Goal: Information Seeking & Learning: Learn about a topic

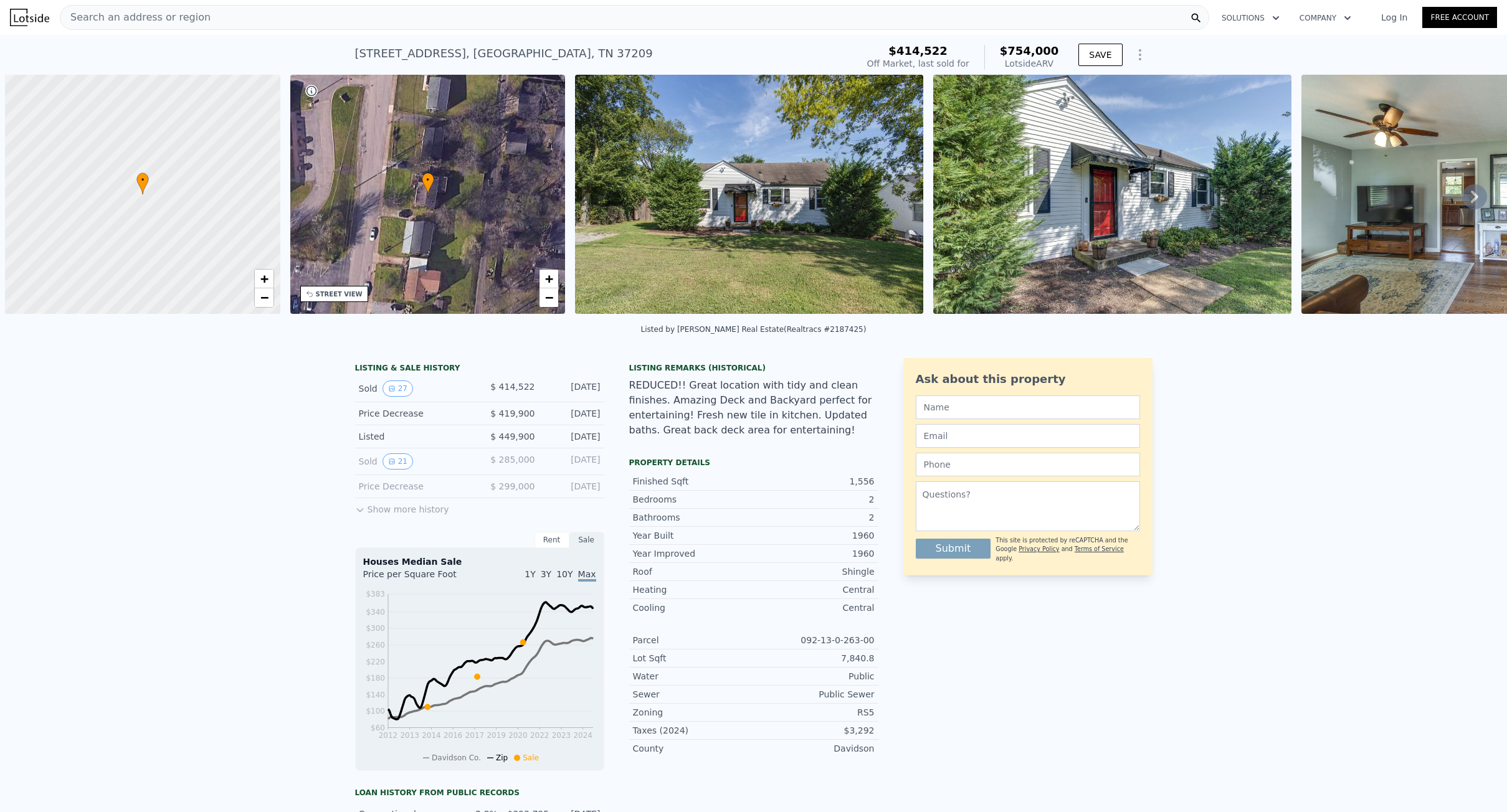
scroll to position [0, 5]
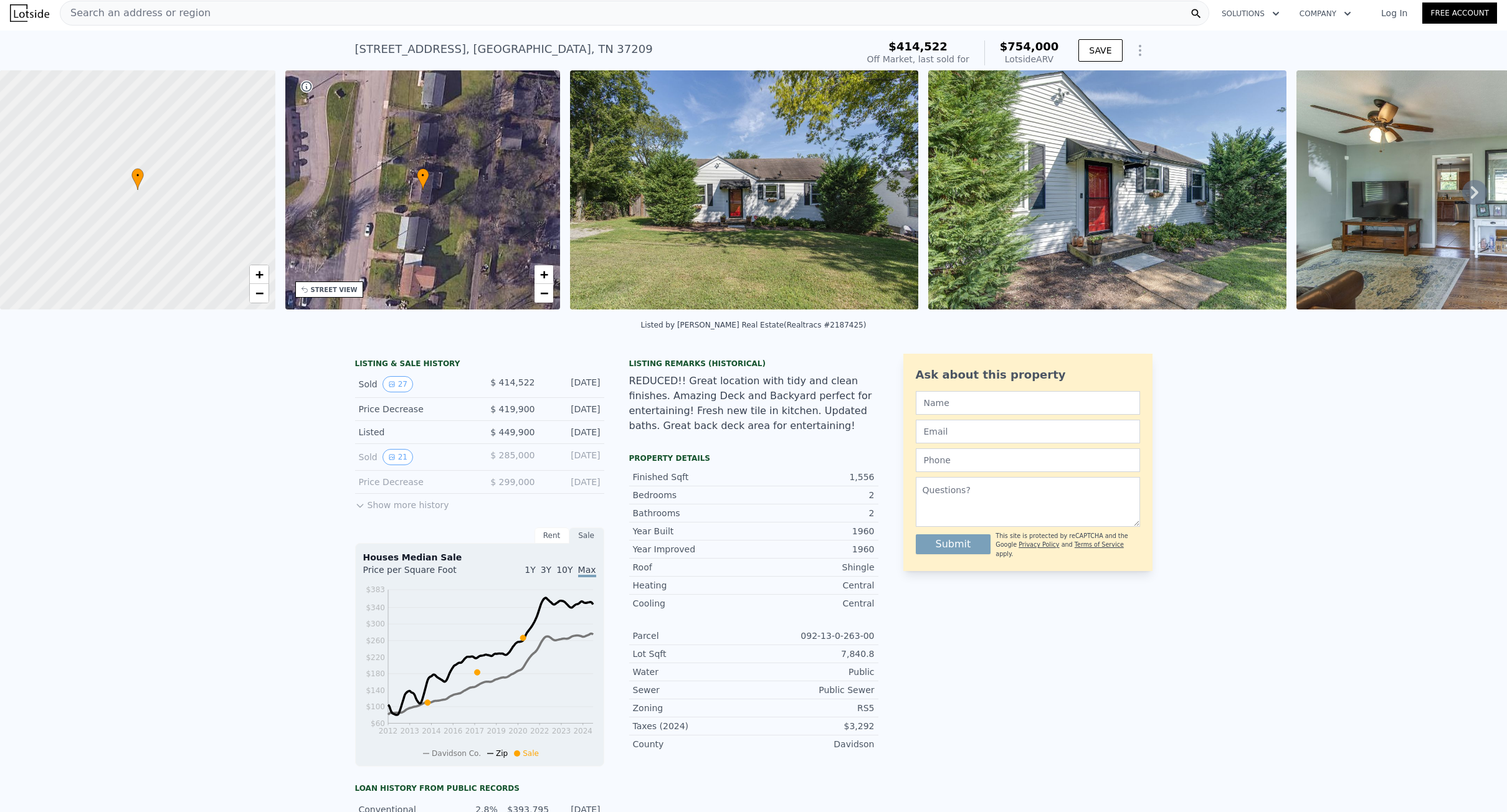
click at [224, 14] on div "Search an address or region" at bounding box center [634, 13] width 1149 height 25
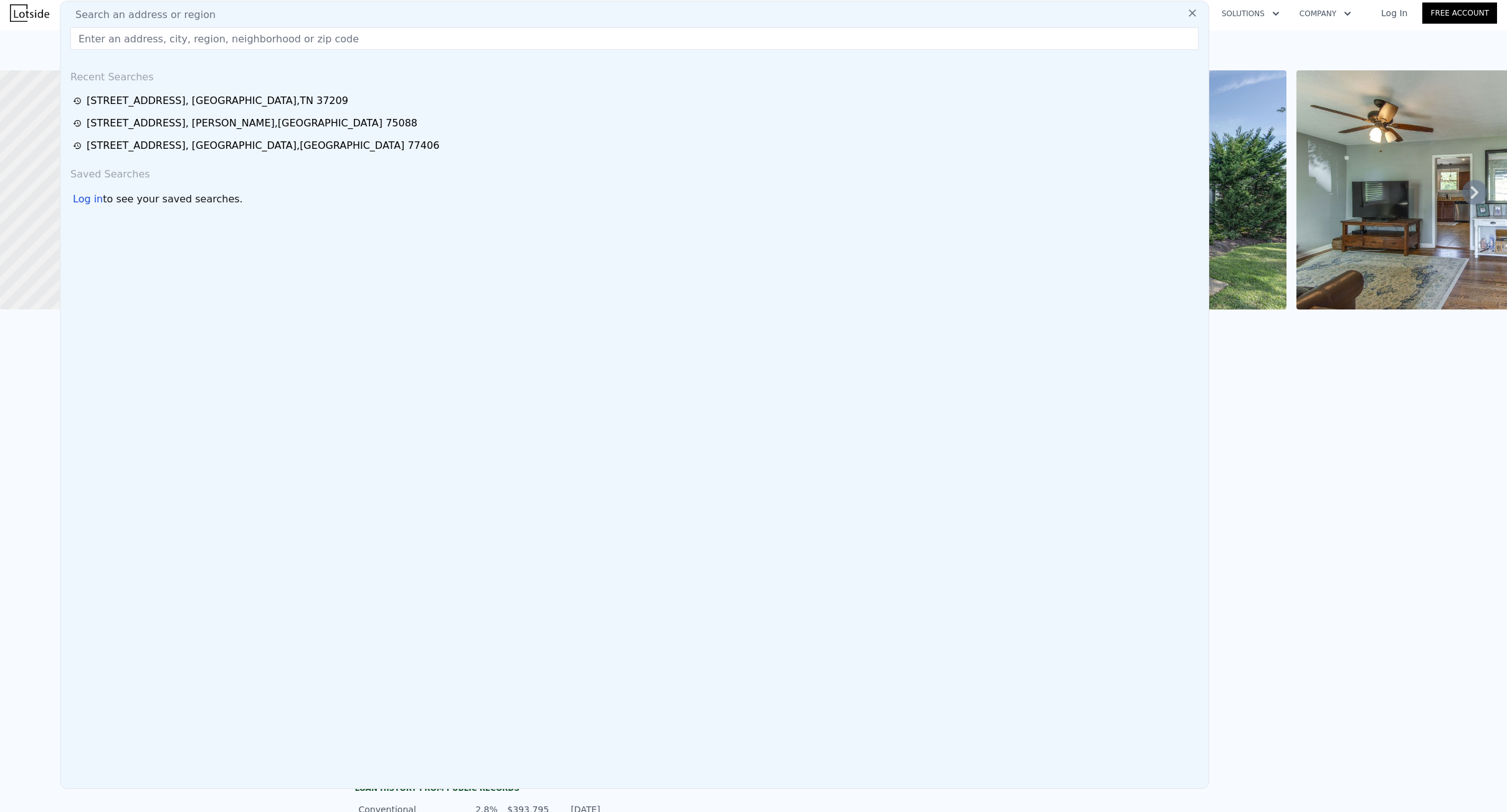
click at [218, 32] on input "text" at bounding box center [634, 39] width 1128 height 23
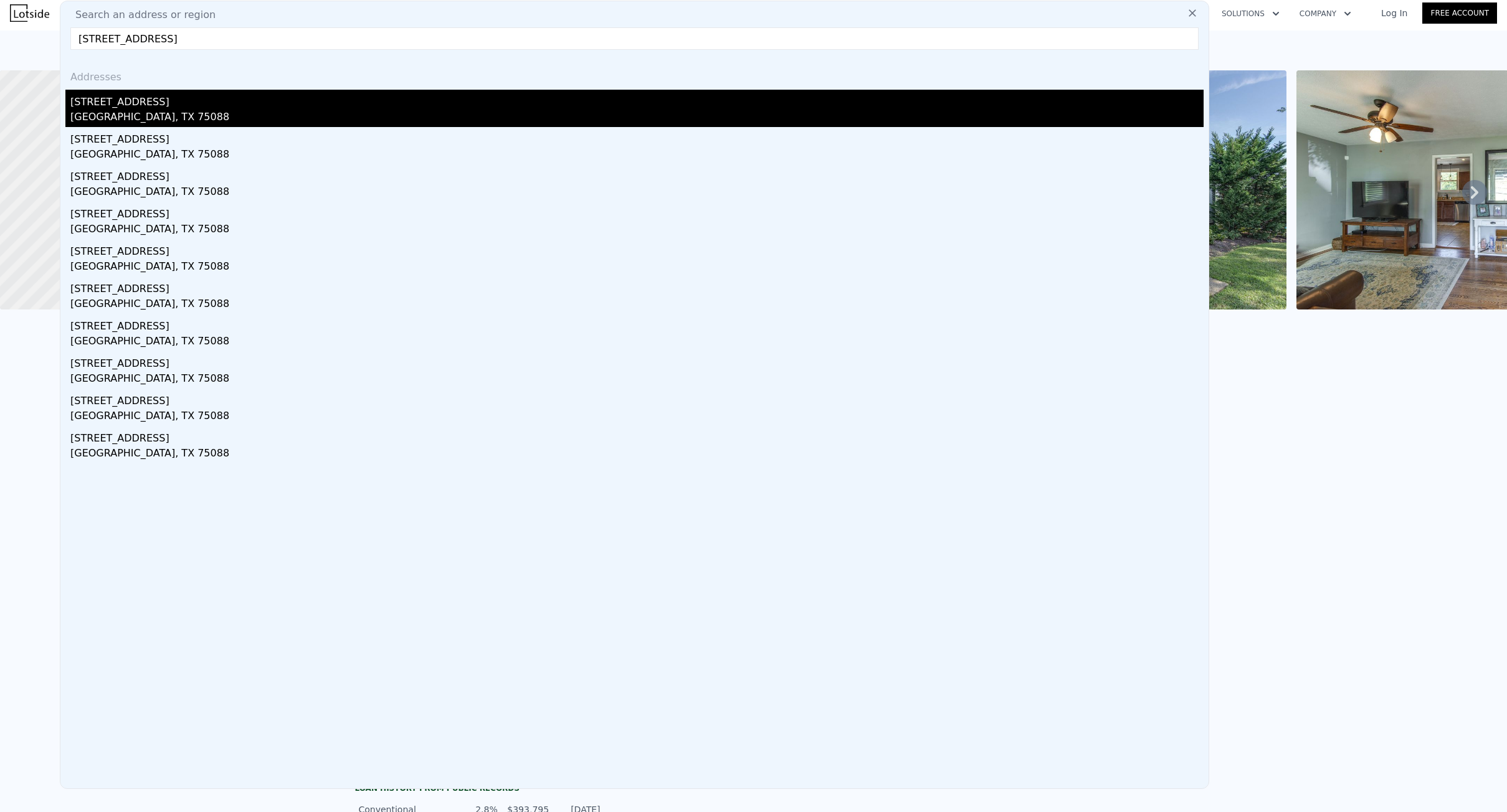
type input "[STREET_ADDRESS]"
click at [147, 102] on div "[STREET_ADDRESS]" at bounding box center [637, 100] width 1133 height 20
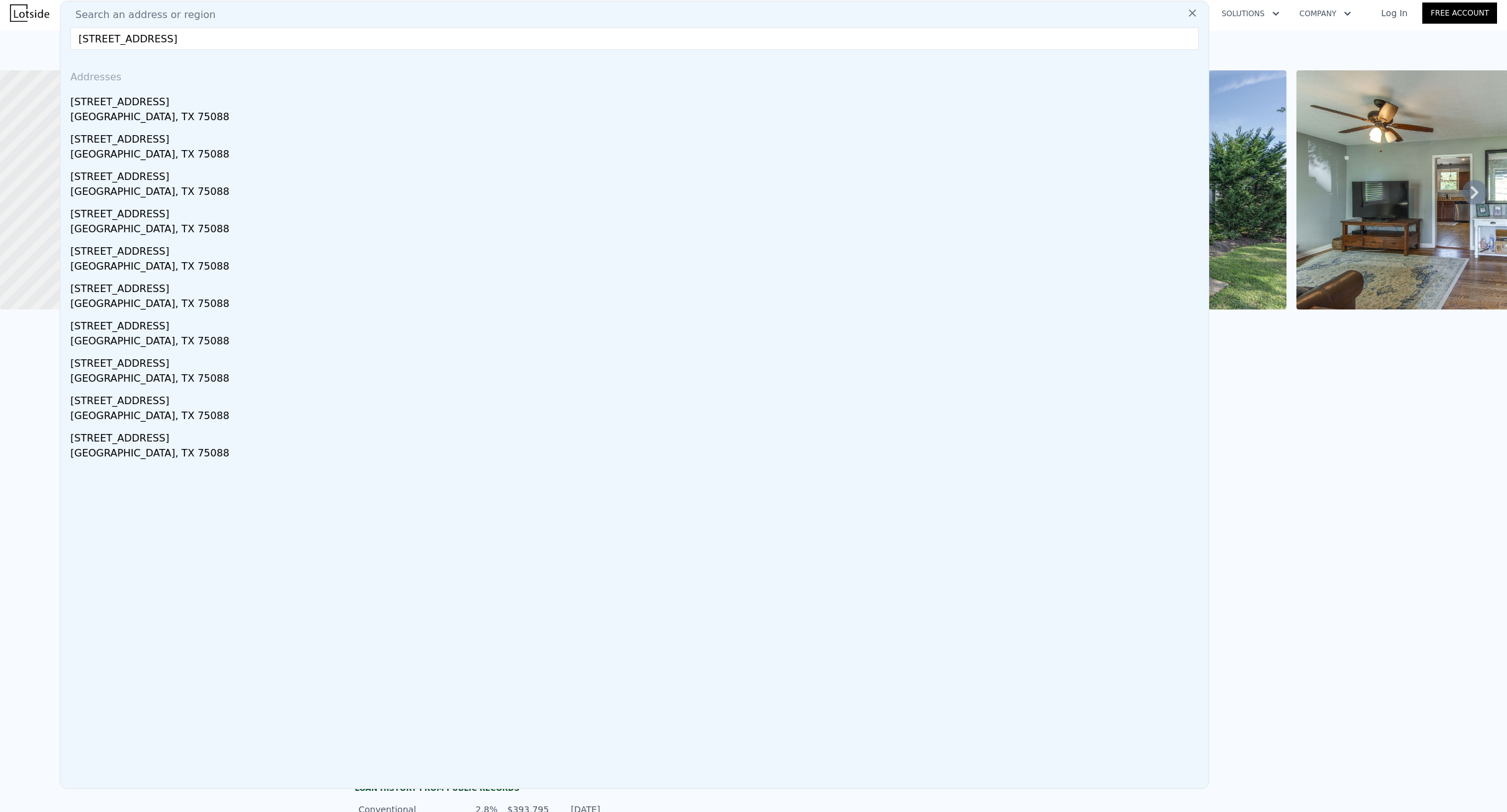
type input "3"
type input "2"
type input "1418"
type input "2352"
type input "7492.32"
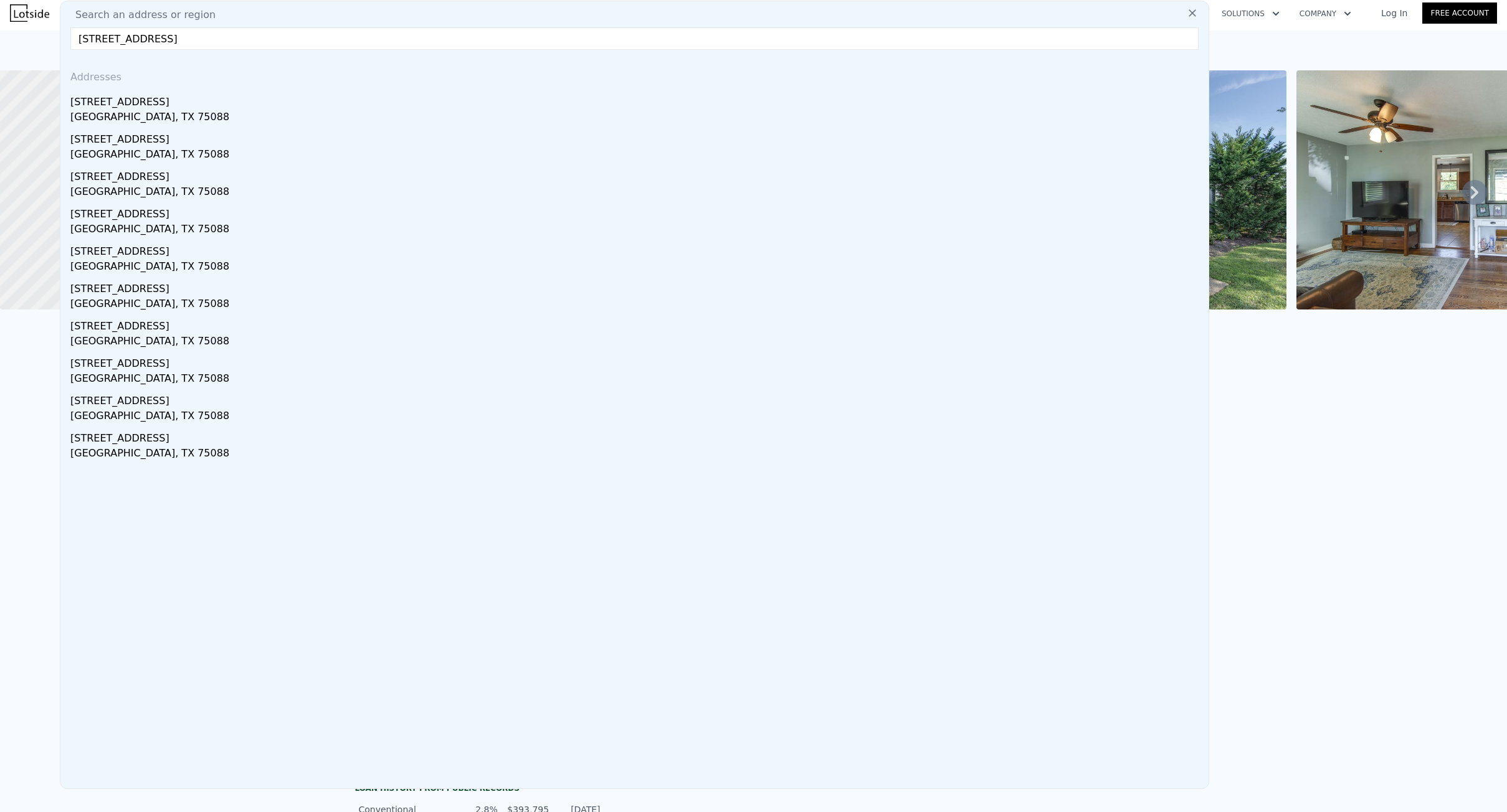
type input "16117.199999999999"
type input "$ 338,000"
type input "4"
type input "$ 223,169"
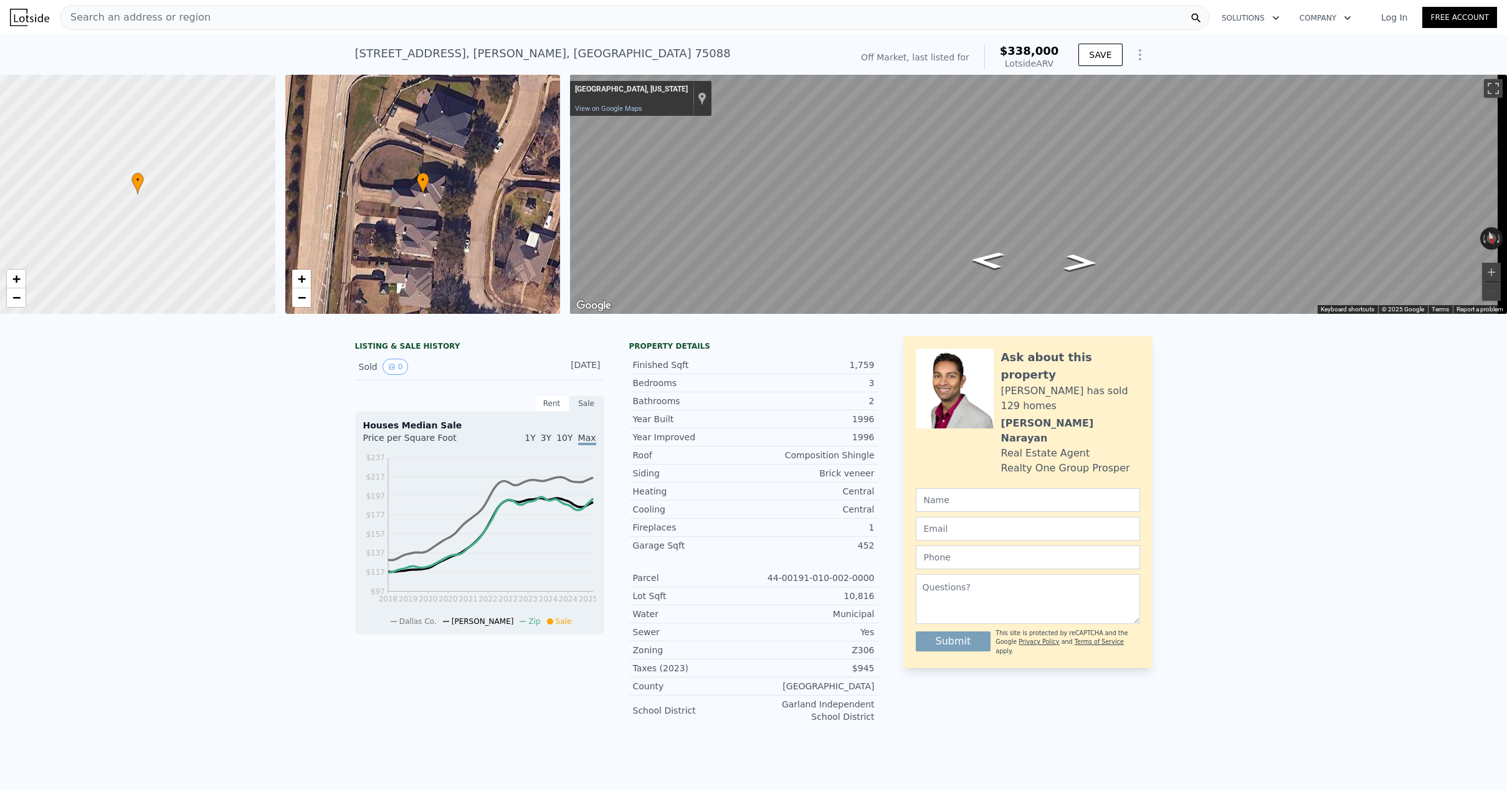
click at [217, 32] on div "Search an address or region Solutions Company Open main menu Log In Free Account" at bounding box center [754, 17] width 1487 height 30
click at [207, 19] on div "Search an address or region" at bounding box center [634, 17] width 1149 height 25
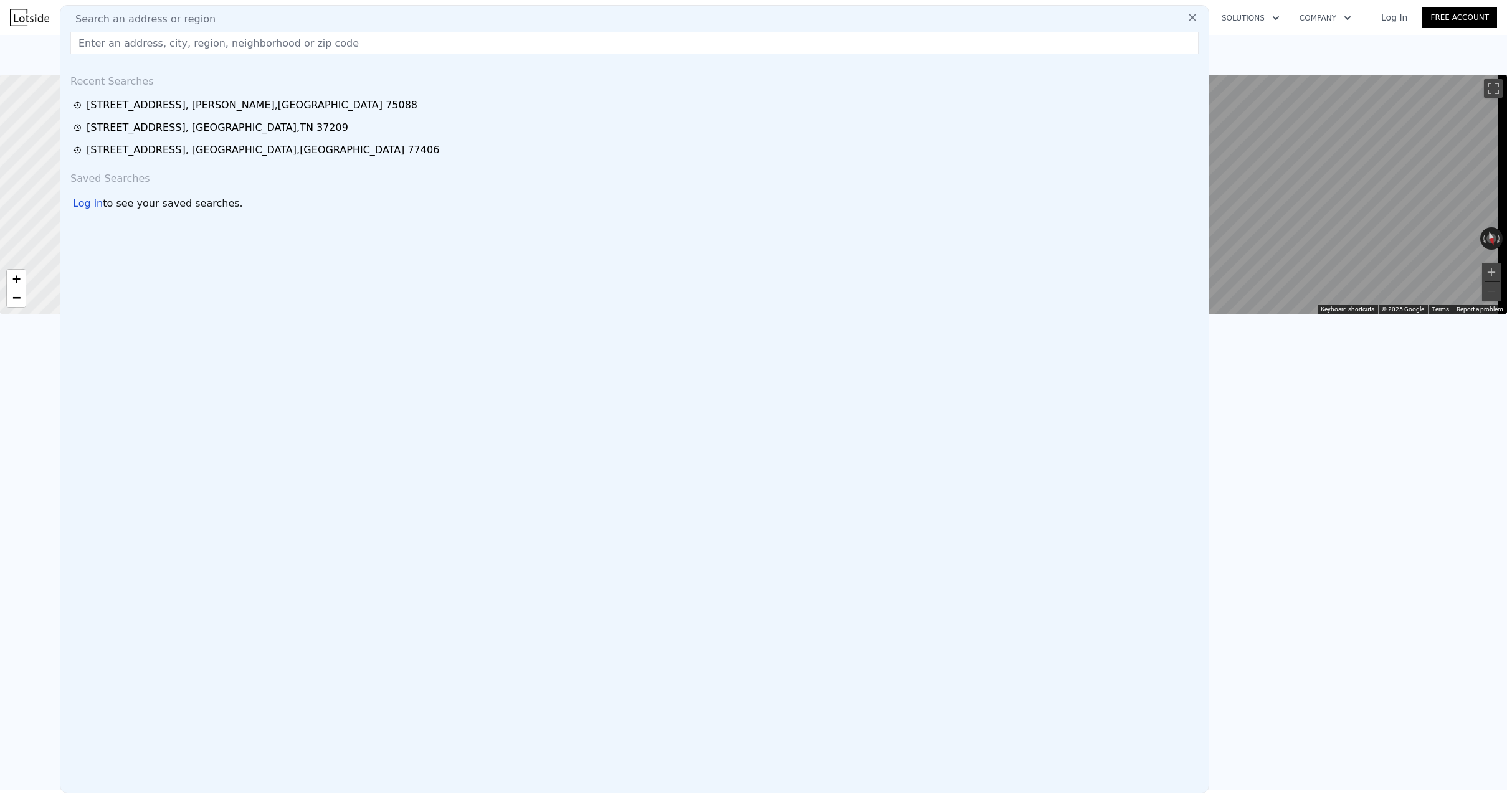
click at [138, 49] on input "text" at bounding box center [634, 43] width 1128 height 23
paste input "[STREET_ADDRESS]"
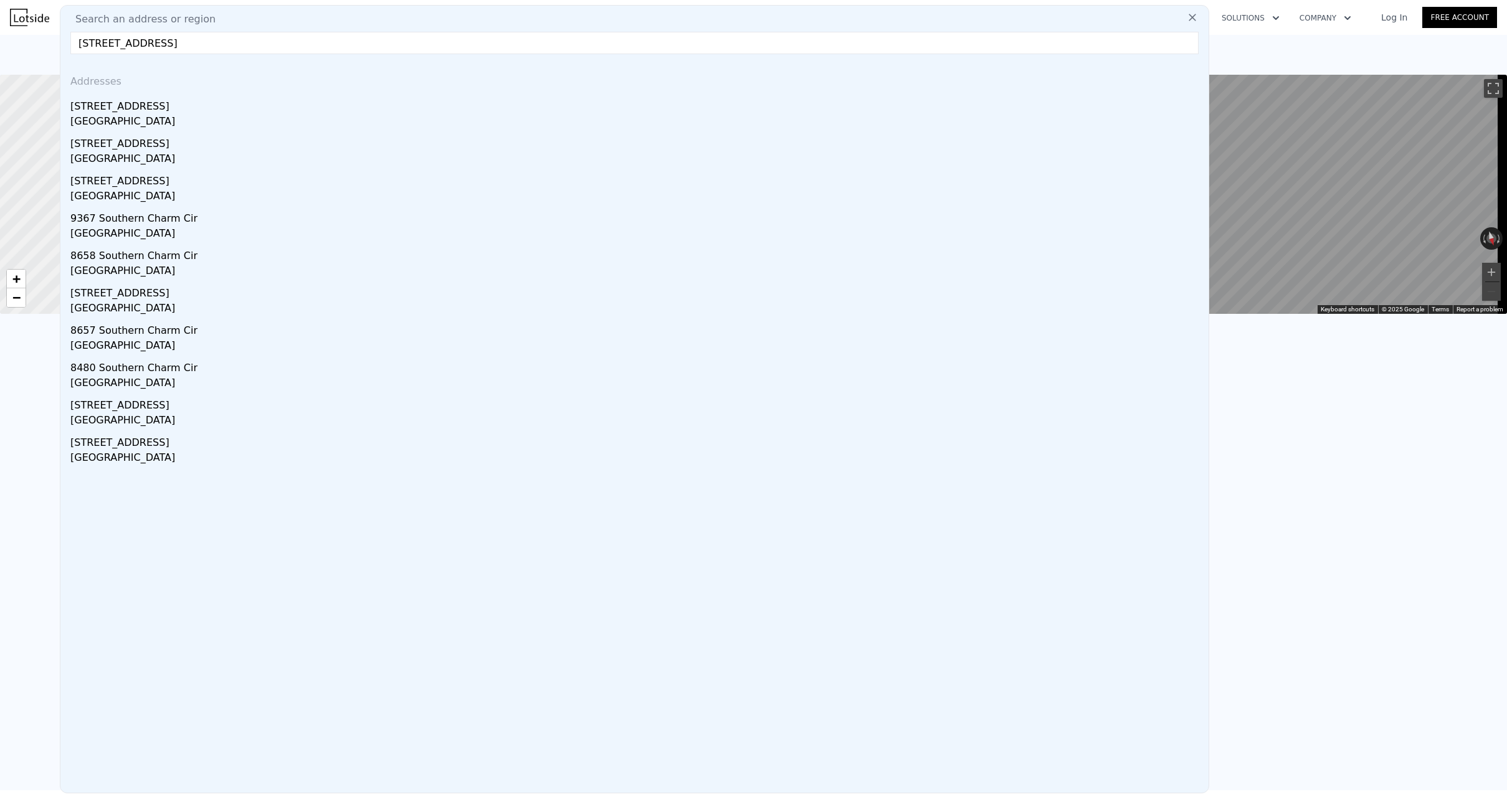
type input "[STREET_ADDRESS]"
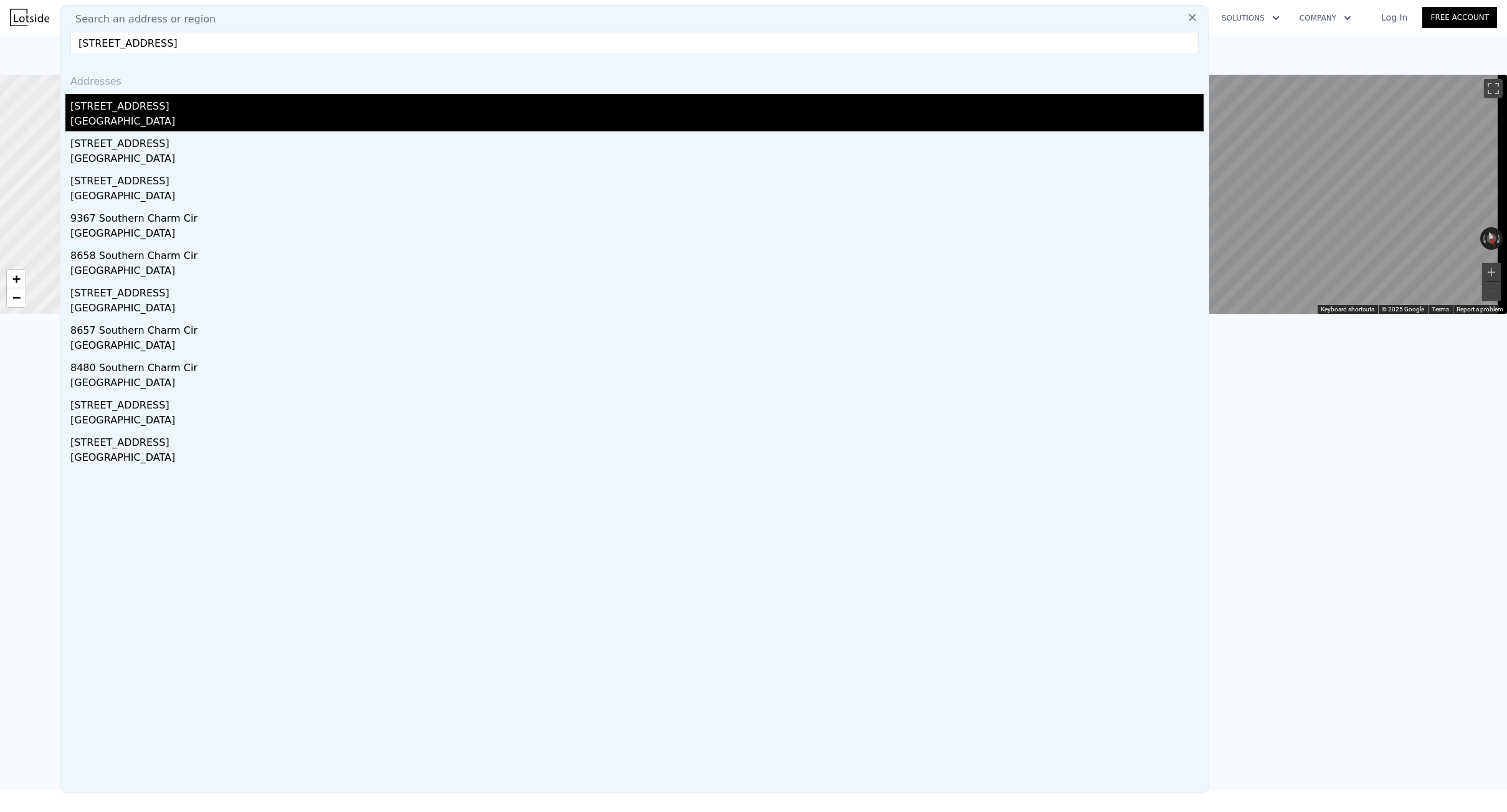
click at [153, 101] on div "[STREET_ADDRESS]" at bounding box center [637, 104] width 1133 height 20
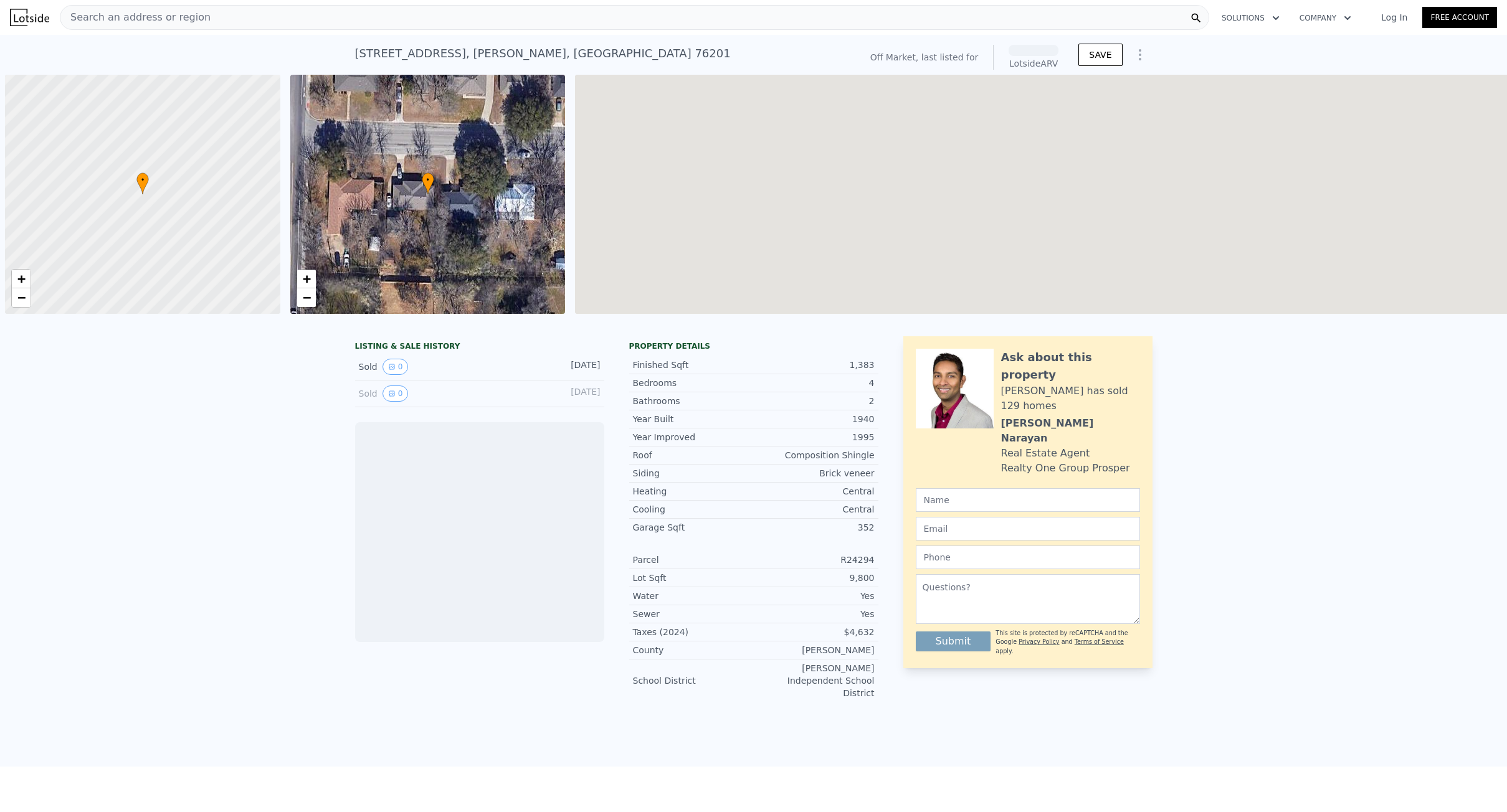
scroll to position [0, 5]
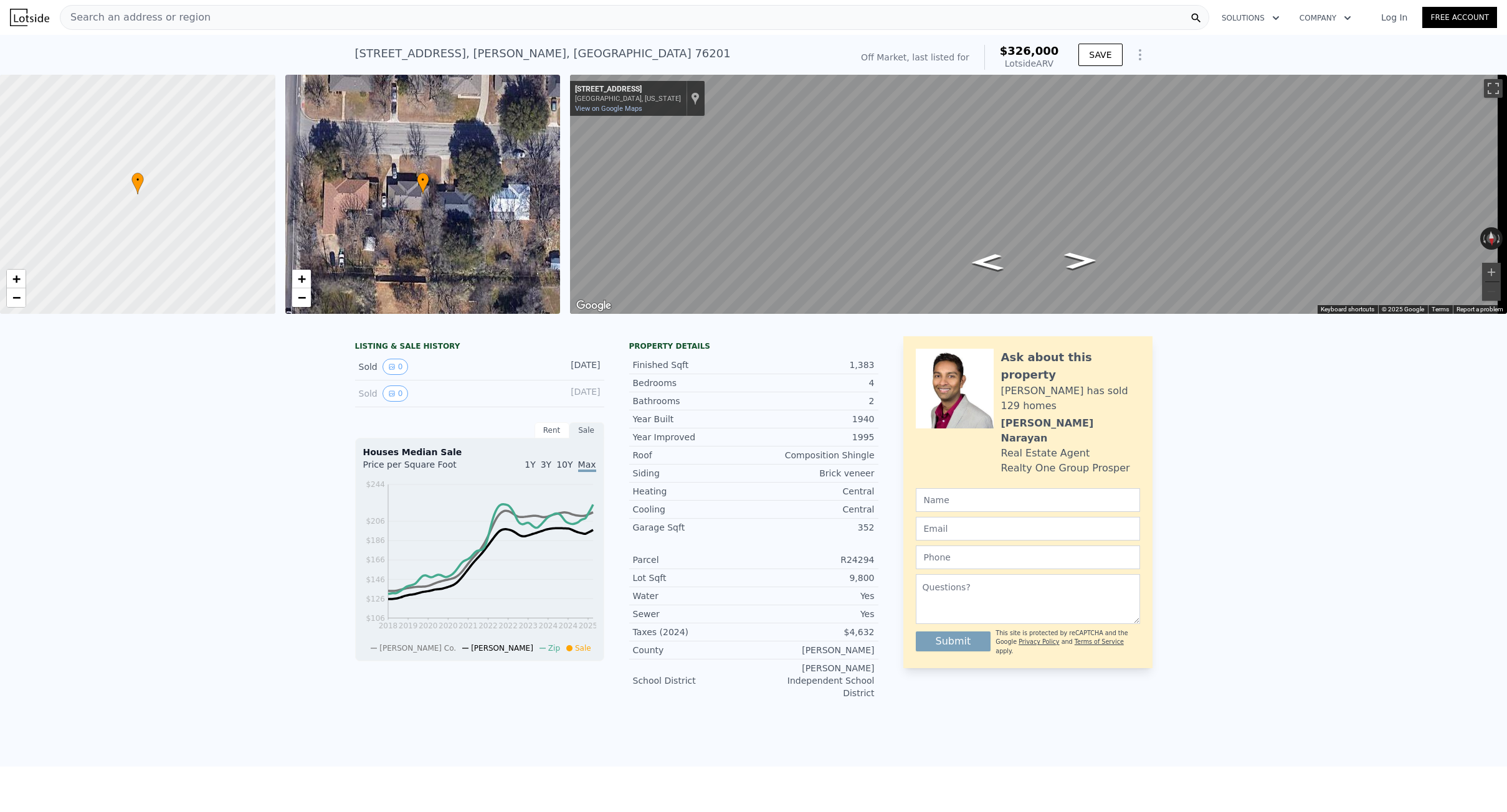
click at [223, 19] on div "Search an address or region" at bounding box center [634, 17] width 1149 height 25
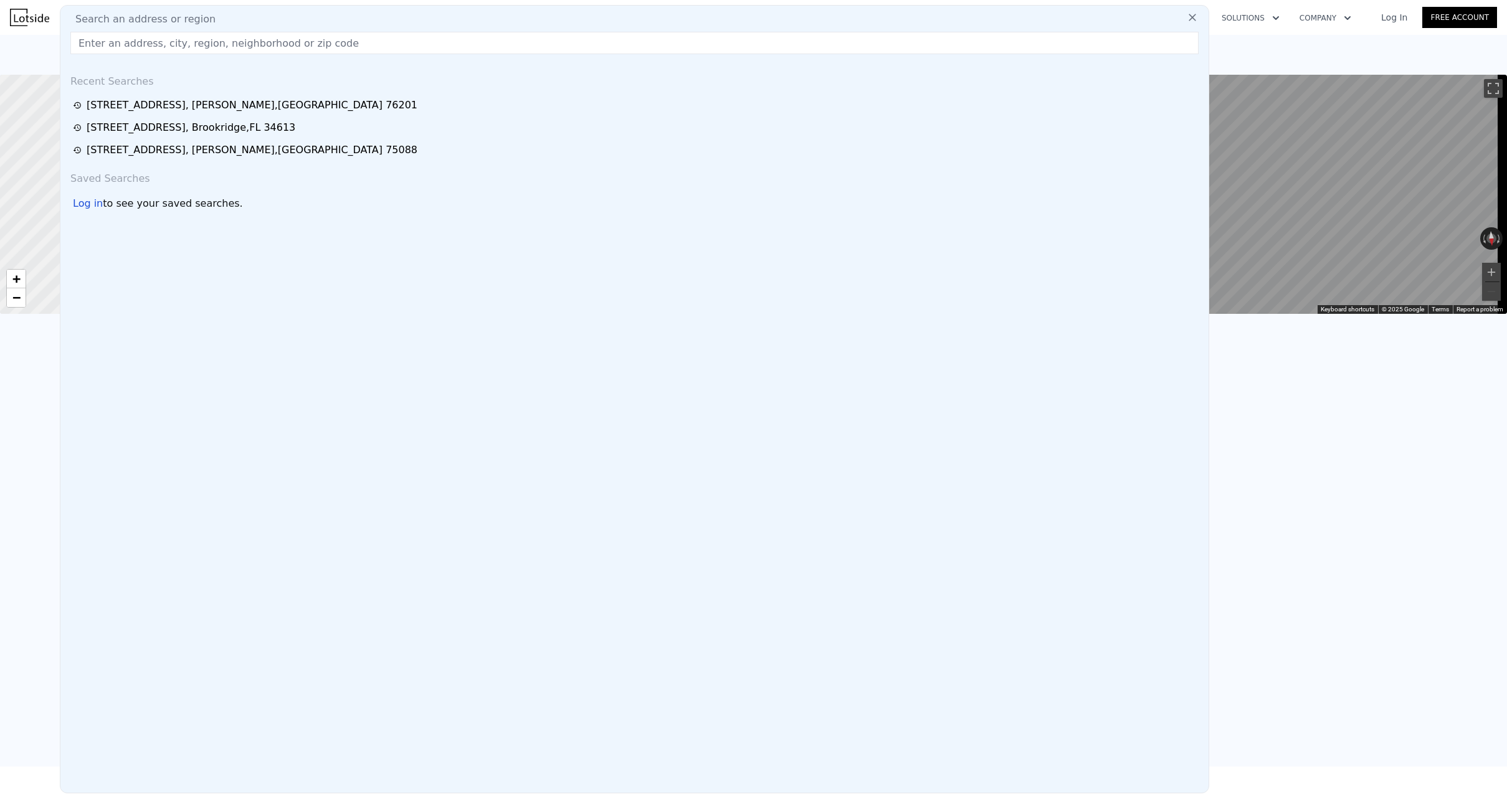
click at [132, 27] on div "Search an address or region Recent Searches 1515 Linden Dr , Denton , TX 76201 …" at bounding box center [634, 400] width 1149 height 789
click at [138, 36] on input "text" at bounding box center [634, 43] width 1128 height 23
paste input "[STREET_ADDRESS]"
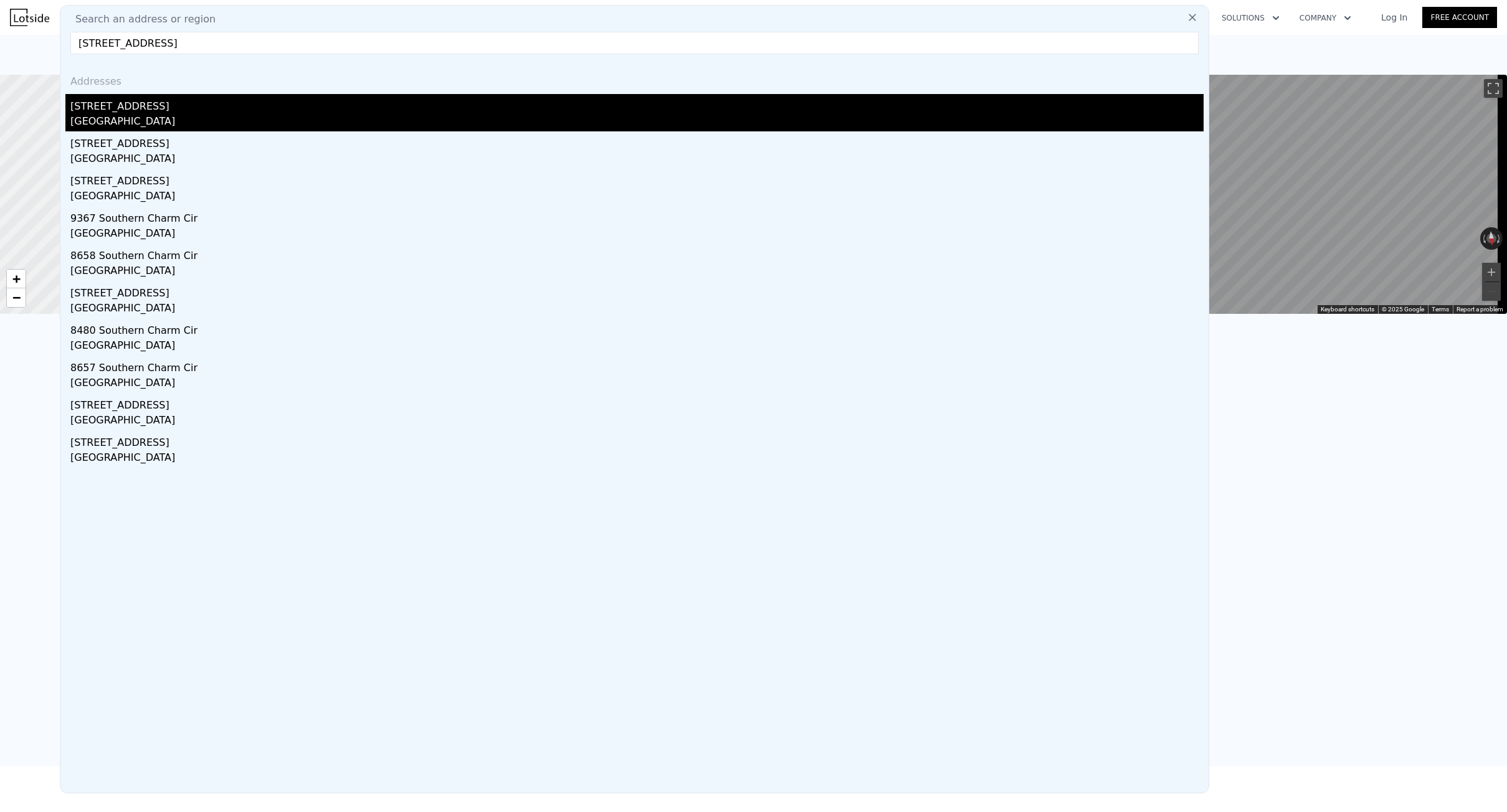
type input "[STREET_ADDRESS]"
click at [141, 101] on div "[STREET_ADDRESS]" at bounding box center [637, 104] width 1133 height 20
